Goal: Task Accomplishment & Management: Use online tool/utility

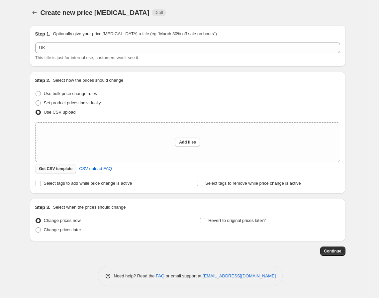
click at [58, 168] on span "Get CSV template" at bounding box center [56, 168] width 34 height 5
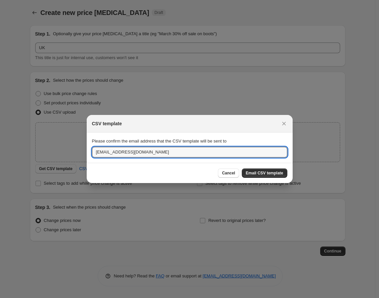
drag, startPoint x: 115, startPoint y: 150, endPoint x: 46, endPoint y: 154, distance: 69.6
click at [46, 298] on div "CSV template Please confirm the email address that the CSV template will be sen…" at bounding box center [189, 298] width 379 height 0
type input "jgrew@partylite.com"
click at [268, 175] on span "Email CSV template" at bounding box center [265, 173] width 38 height 5
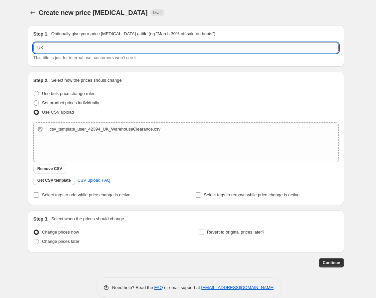
click at [112, 45] on input "UK" at bounding box center [185, 48] width 305 height 11
paste input "UK 10th September – 1st October Warehouse Clearance"
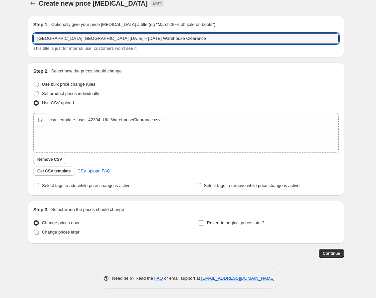
type input "UK UK 10th September – 1st October Warehouse Clearance"
click at [49, 232] on span "Change prices later" at bounding box center [61, 232] width 38 height 5
click at [34, 230] on input "Change prices later" at bounding box center [34, 230] width 0 height 0
radio input "true"
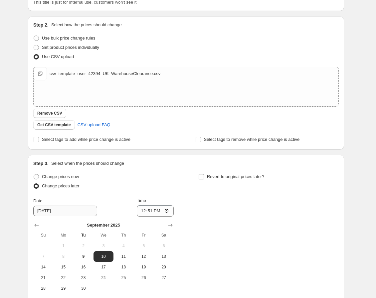
scroll to position [120, 0]
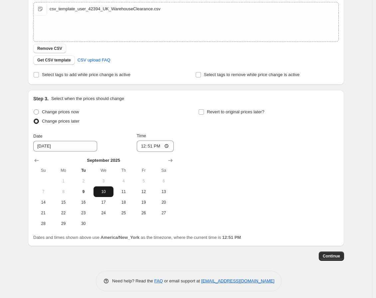
click at [105, 189] on span "10" at bounding box center [103, 191] width 15 height 5
click at [168, 145] on input "12:51" at bounding box center [155, 146] width 37 height 11
click at [154, 145] on input "12:51" at bounding box center [155, 146] width 37 height 11
drag, startPoint x: 160, startPoint y: 145, endPoint x: 137, endPoint y: 146, distance: 23.3
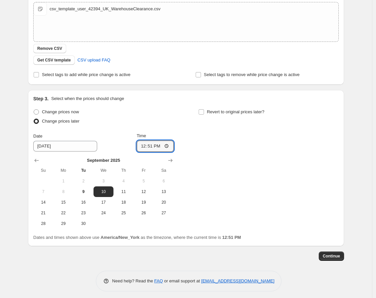
click at [137, 146] on div "Date 9/10/2025 Time 12:51" at bounding box center [103, 142] width 140 height 19
type input "08:00"
click at [201, 111] on input "Revert to original prices later?" at bounding box center [201, 111] width 5 height 5
checkbox input "true"
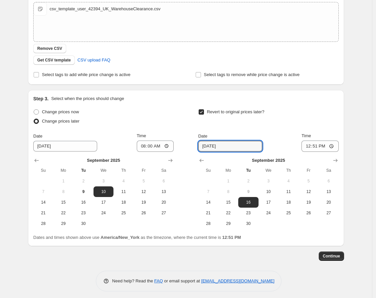
drag, startPoint x: 229, startPoint y: 142, endPoint x: 190, endPoint y: 147, distance: 38.8
click at [190, 147] on div "Change prices now Change prices later Date 9/10/2025 Time 08:00 September 2025 …" at bounding box center [185, 168] width 305 height 122
click at [337, 158] on icon "Show next month, October 2025" at bounding box center [335, 160] width 7 height 7
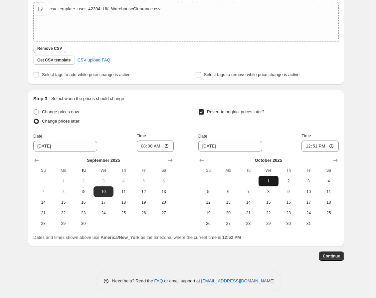
click at [266, 182] on span "1" at bounding box center [268, 181] width 15 height 5
type input "10/1/2025"
click at [311, 146] on input "12:51" at bounding box center [319, 146] width 37 height 11
click at [317, 147] on input "12:51" at bounding box center [319, 146] width 37 height 11
type input "12:00"
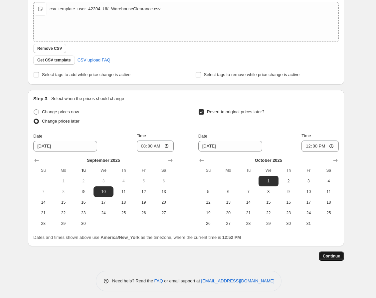
click at [330, 252] on button "Continue" at bounding box center [331, 256] width 25 height 9
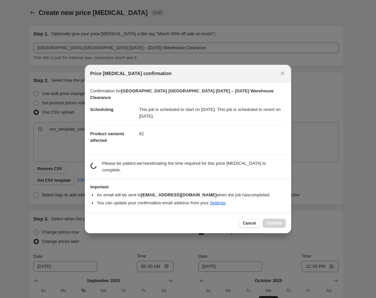
scroll to position [0, 0]
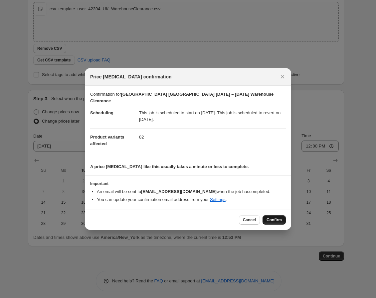
click at [271, 217] on span "Confirm" at bounding box center [273, 219] width 15 height 5
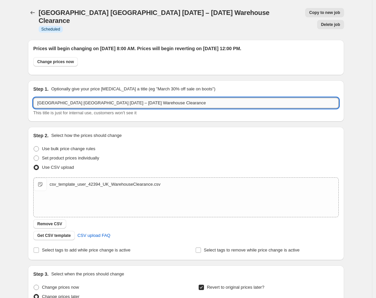
drag, startPoint x: 157, startPoint y: 88, endPoint x: 42, endPoint y: 87, distance: 114.4
click at [24, 87] on div "Prices will begin changing on September 10, 2025 at 8:00 AM. Prices will begin …" at bounding box center [183, 236] width 321 height 402
click at [45, 98] on input "UK UK 10th September – 1st October Warehouse Clearance" at bounding box center [185, 103] width 305 height 11
drag, startPoint x: 45, startPoint y: 86, endPoint x: 21, endPoint y: 87, distance: 23.6
click at [21, 87] on div "UK UK 10th September – 1st October Warehouse Clearance. This page is ready UK U…" at bounding box center [186, 238] width 332 height 477
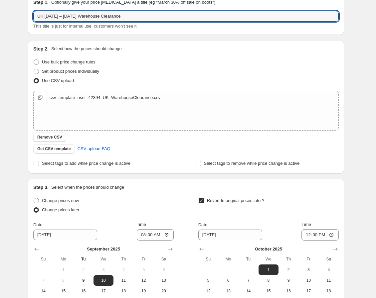
scroll to position [164, 0]
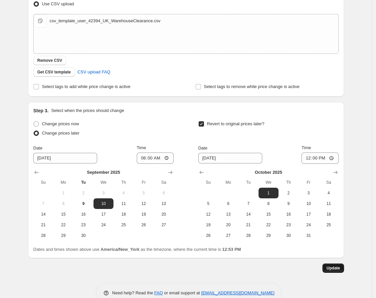
type input "UK 10th September – 1st October Warehouse Clearance"
click at [326, 264] on button "Update" at bounding box center [333, 268] width 22 height 9
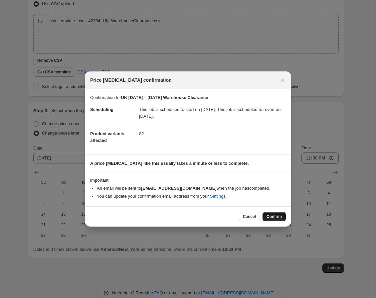
click at [274, 215] on span "Confirm" at bounding box center [273, 216] width 15 height 5
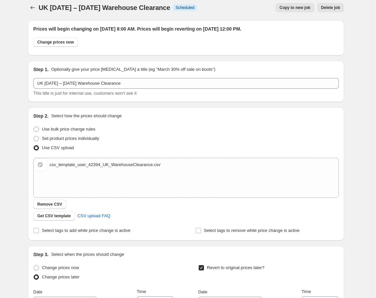
scroll to position [0, 0]
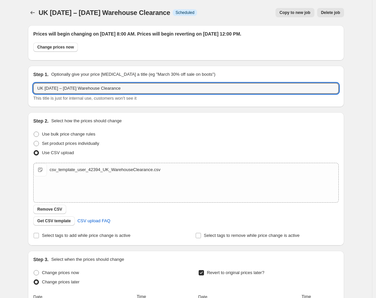
drag, startPoint x: 161, startPoint y: 89, endPoint x: 27, endPoint y: 92, distance: 134.0
click at [0, 90] on html "Home Settings Plans Skip to content UK 10th September – 1st October Warehouse C…" at bounding box center [188, 149] width 376 height 298
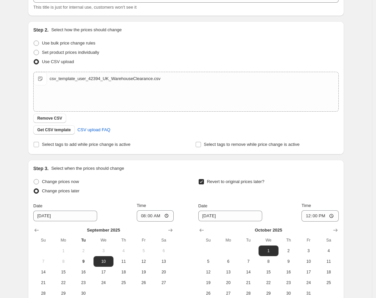
scroll to position [164, 0]
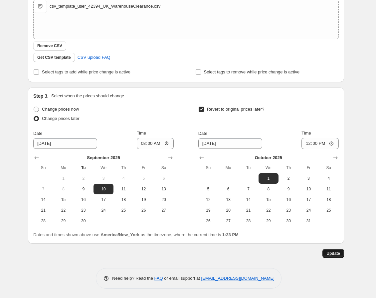
click at [337, 253] on span "Update" at bounding box center [333, 253] width 14 height 5
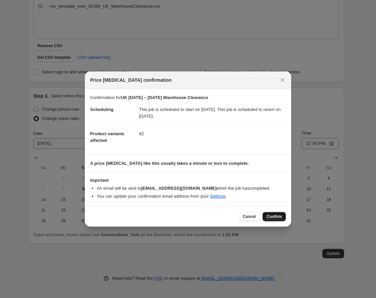
click at [281, 217] on span "Confirm" at bounding box center [273, 216] width 15 height 5
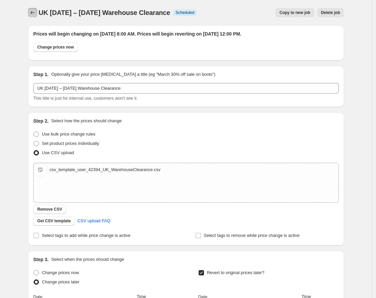
click at [34, 12] on icon "Price change jobs" at bounding box center [32, 12] width 7 height 7
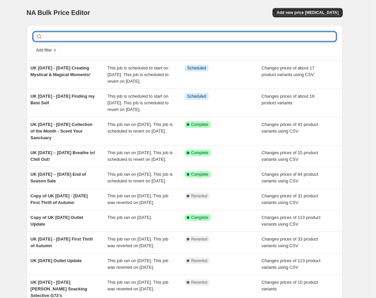
click at [80, 36] on input "text" at bounding box center [190, 36] width 292 height 9
type input "wa"
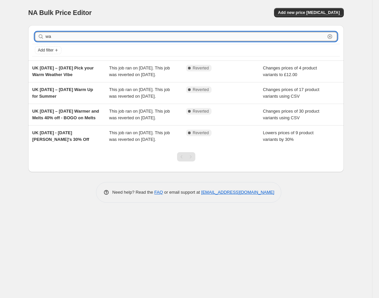
click at [134, 35] on input "wa" at bounding box center [186, 36] width 280 height 9
type input "warehouse"
